Goal: Book appointment/travel/reservation

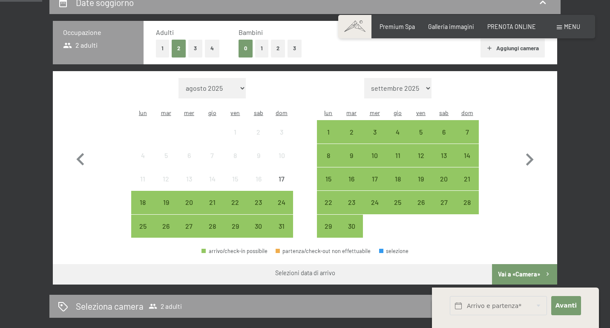
scroll to position [195, 0]
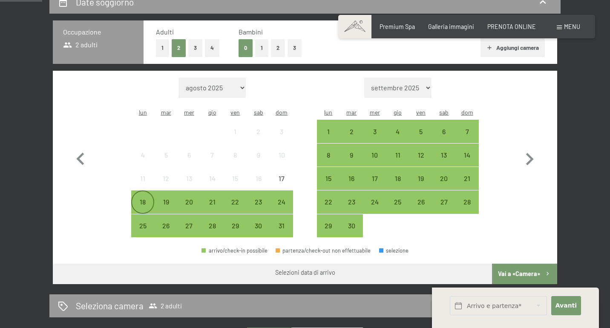
click at [144, 198] on div "18" at bounding box center [142, 208] width 21 height 21
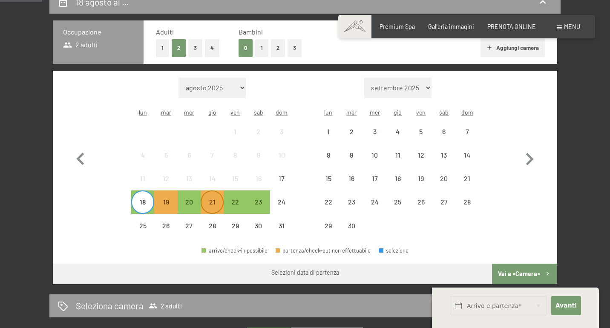
click at [212, 198] on div "21" at bounding box center [211, 208] width 21 height 21
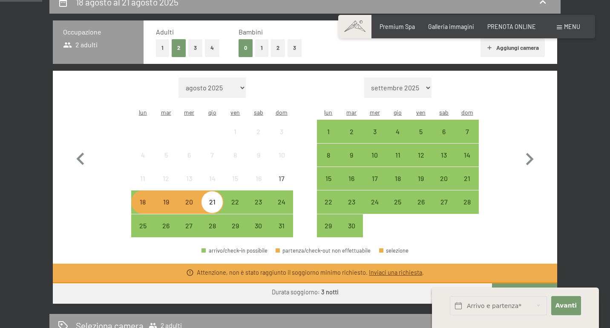
click at [166, 198] on div "19" at bounding box center [165, 208] width 21 height 21
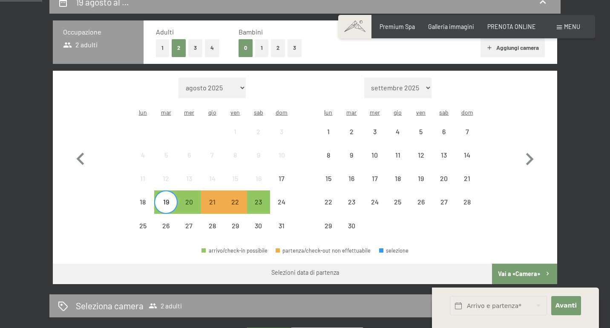
click at [236, 192] on span "Consenso marketing*" at bounding box center [256, 189] width 64 height 9
click at [220, 192] on input "Consenso marketing*" at bounding box center [215, 189] width 9 height 9
click at [258, 191] on span "Consenso marketing*" at bounding box center [256, 189] width 64 height 9
click at [220, 191] on input "Consenso marketing*" at bounding box center [215, 189] width 9 height 9
checkbox input "false"
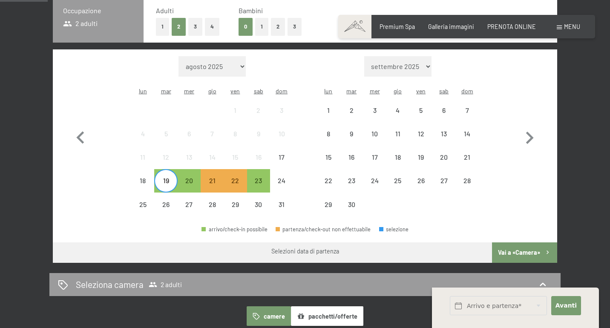
scroll to position [223, 0]
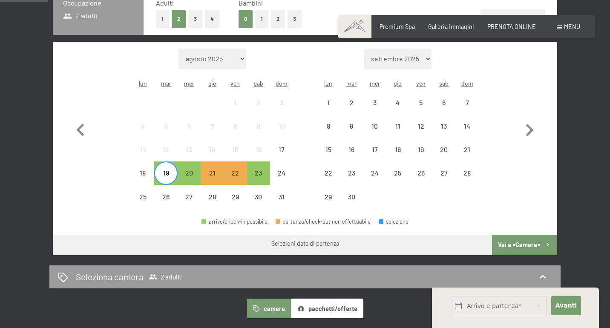
click at [170, 169] on div "19" at bounding box center [165, 179] width 21 height 21
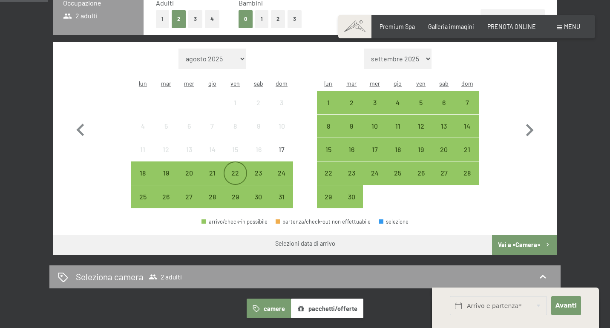
click at [235, 169] on div "22" at bounding box center [234, 179] width 21 height 21
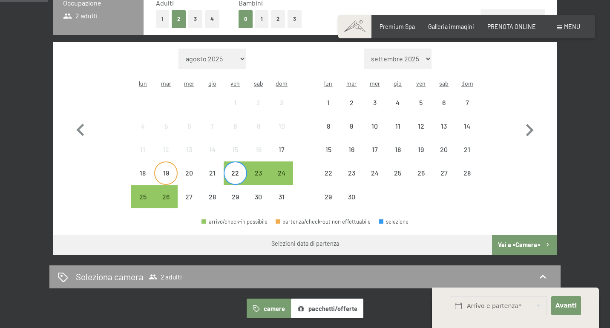
click at [165, 169] on div "19" at bounding box center [165, 179] width 21 height 21
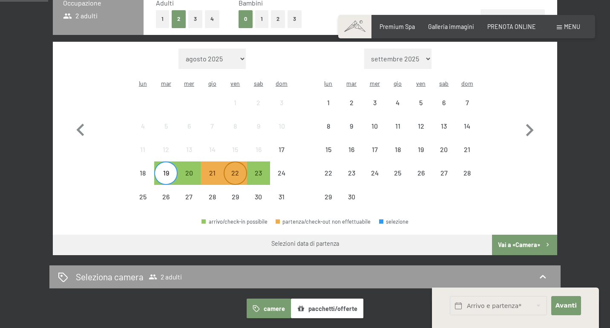
click at [241, 169] on div "22" at bounding box center [234, 179] width 21 height 21
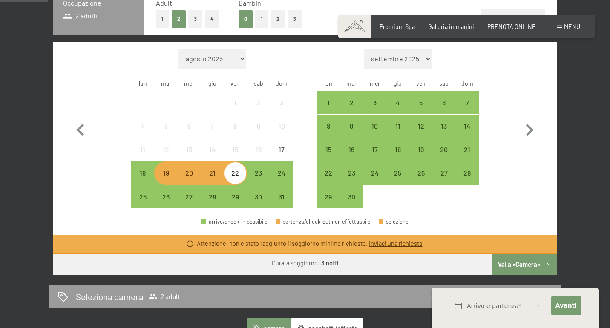
click at [187, 169] on div "20" at bounding box center [188, 179] width 21 height 21
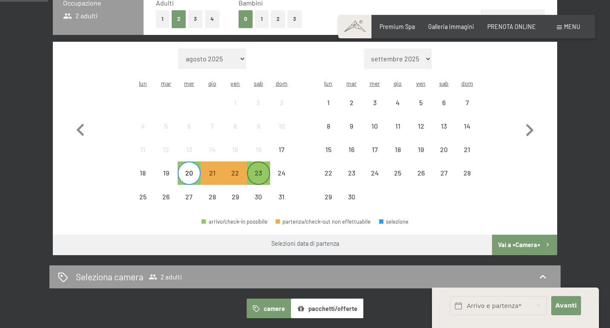
click at [262, 169] on div "23" at bounding box center [258, 179] width 21 height 21
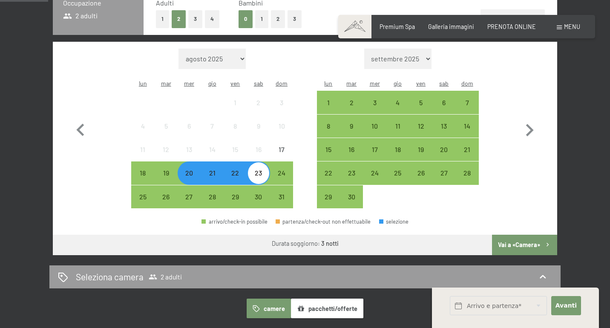
click at [508, 235] on button "Vai a «Camera»" at bounding box center [524, 245] width 65 height 20
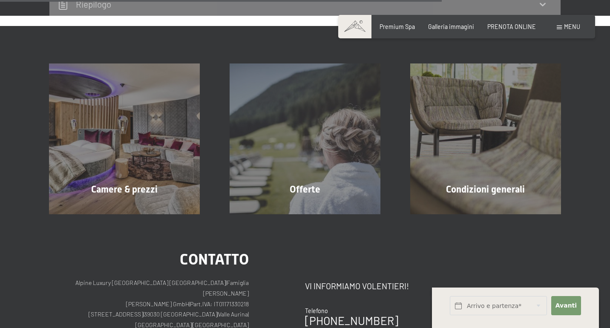
scroll to position [615, 0]
